Goal: Information Seeking & Learning: Learn about a topic

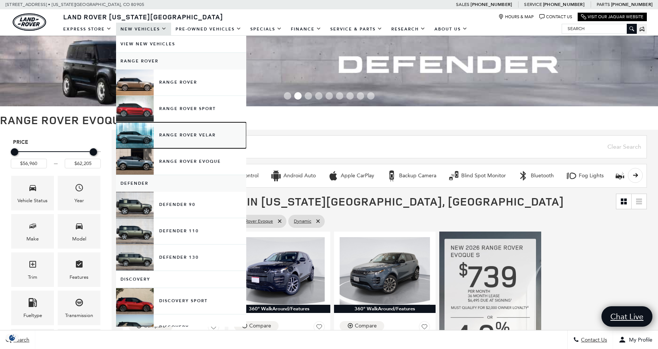
click at [137, 130] on link "Range Rover Velar" at bounding box center [181, 135] width 130 height 26
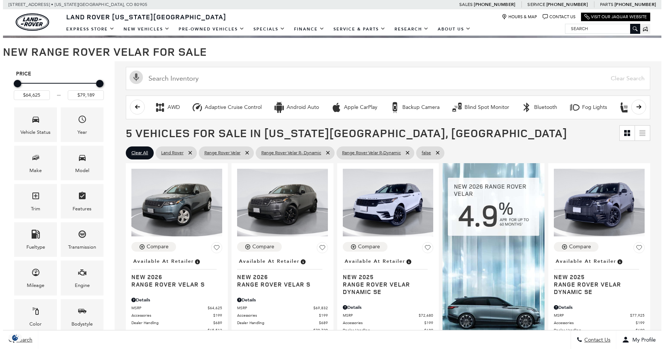
scroll to position [74, 0]
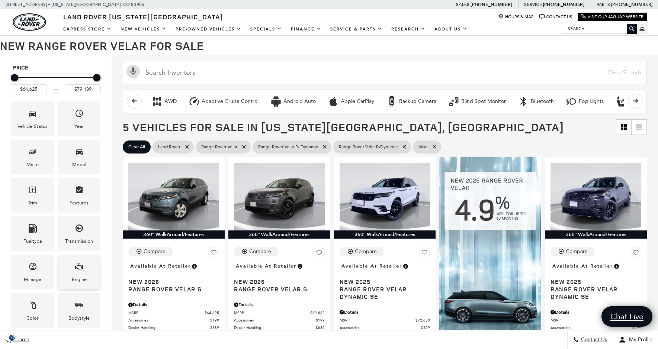
drag, startPoint x: 82, startPoint y: 270, endPoint x: 84, endPoint y: 266, distance: 4.7
click at [82, 270] on icon "Engine" at bounding box center [79, 266] width 9 height 9
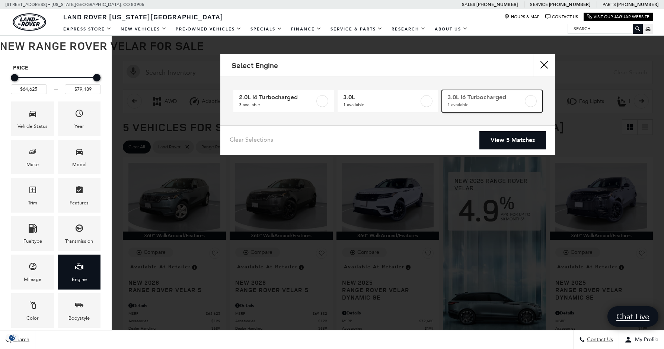
click at [473, 99] on span "3.0L I6 Turbocharged" at bounding box center [485, 97] width 76 height 7
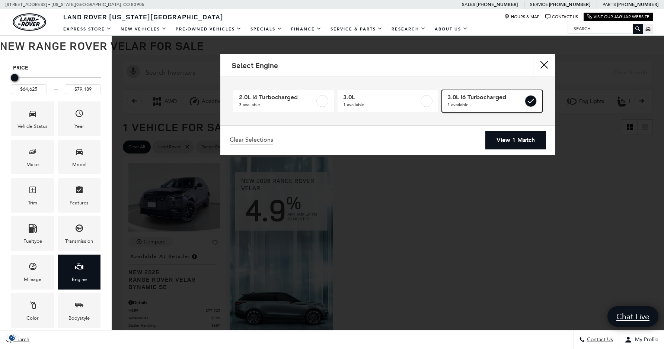
type input "$77,925"
checkbox input "true"
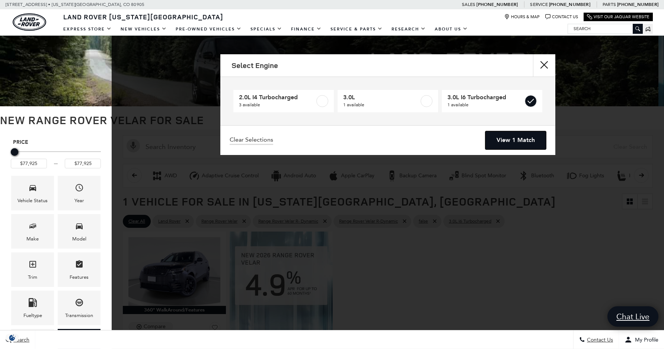
click at [524, 136] on link "View 1 Match" at bounding box center [515, 140] width 61 height 18
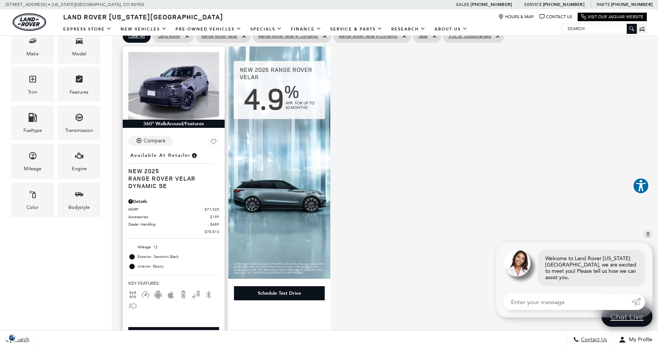
scroll to position [186, 0]
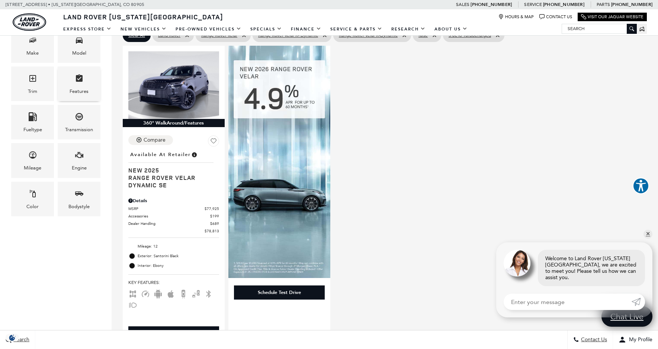
click at [80, 84] on span "Features" at bounding box center [79, 79] width 9 height 15
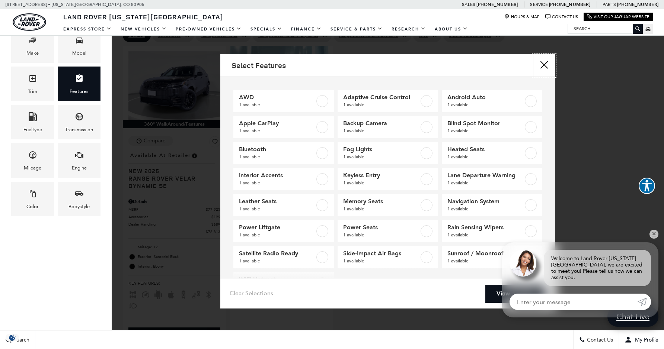
click at [544, 64] on button "Close" at bounding box center [544, 65] width 22 height 22
